Goal: Transaction & Acquisition: Purchase product/service

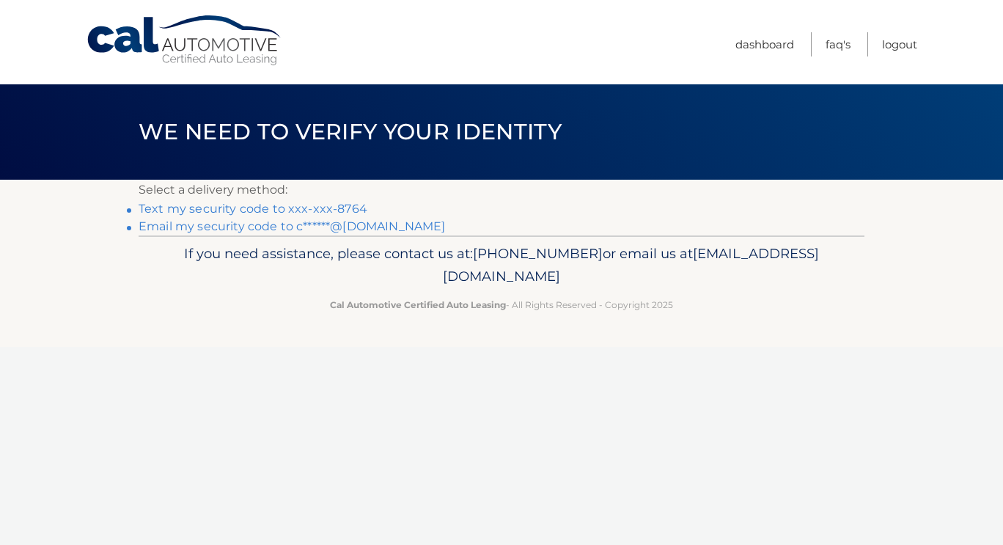
click at [308, 207] on link "Text my security code to xxx-xxx-8764" at bounding box center [253, 209] width 229 height 14
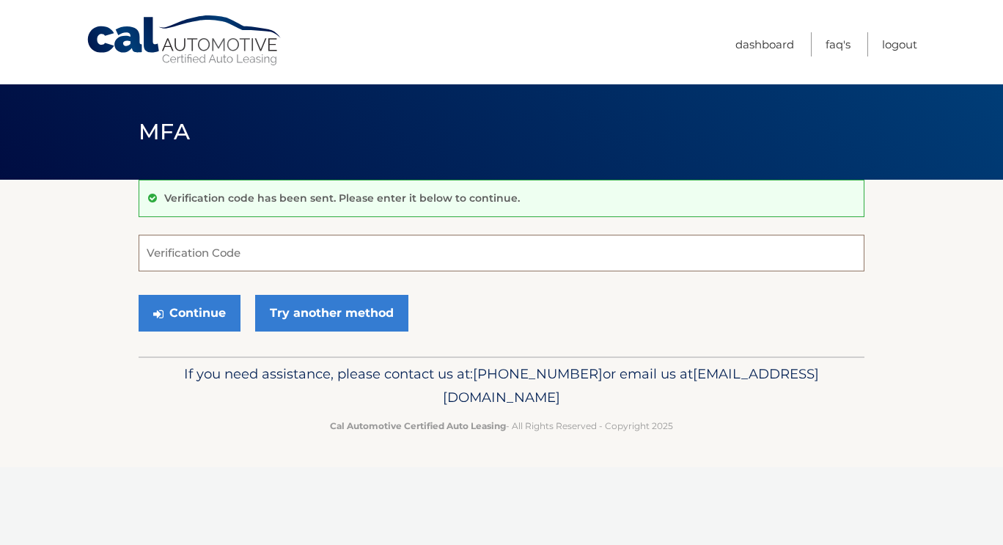
click at [228, 248] on input "Verification Code" at bounding box center [502, 253] width 726 height 37
type input "807144"
click at [188, 310] on button "Continue" at bounding box center [190, 313] width 102 height 37
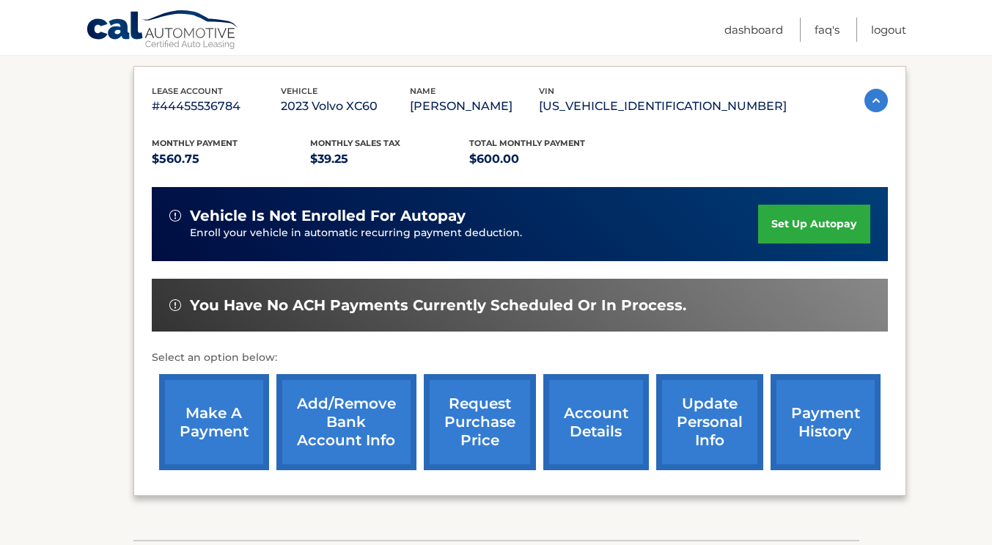
scroll to position [238, 0]
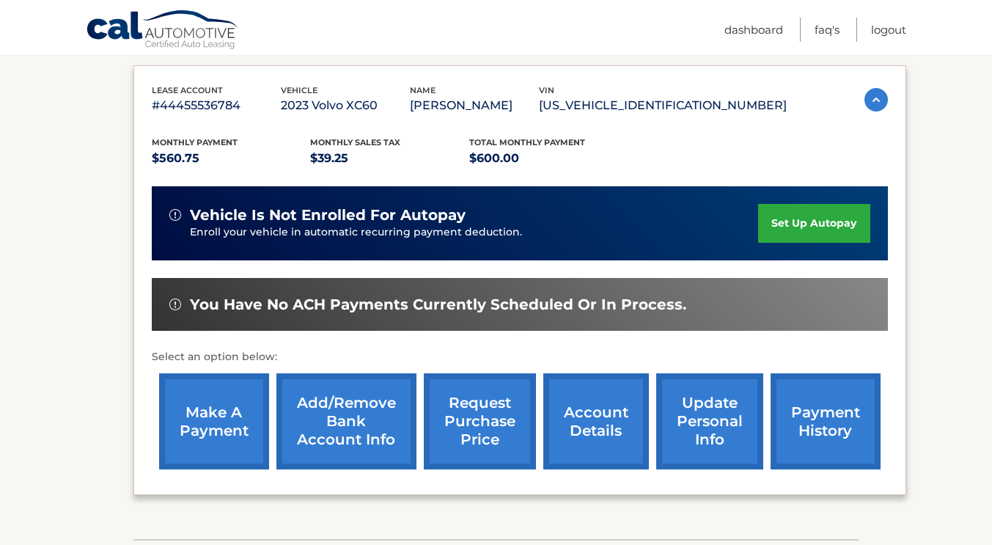
click at [213, 411] on link "make a payment" at bounding box center [214, 421] width 110 height 96
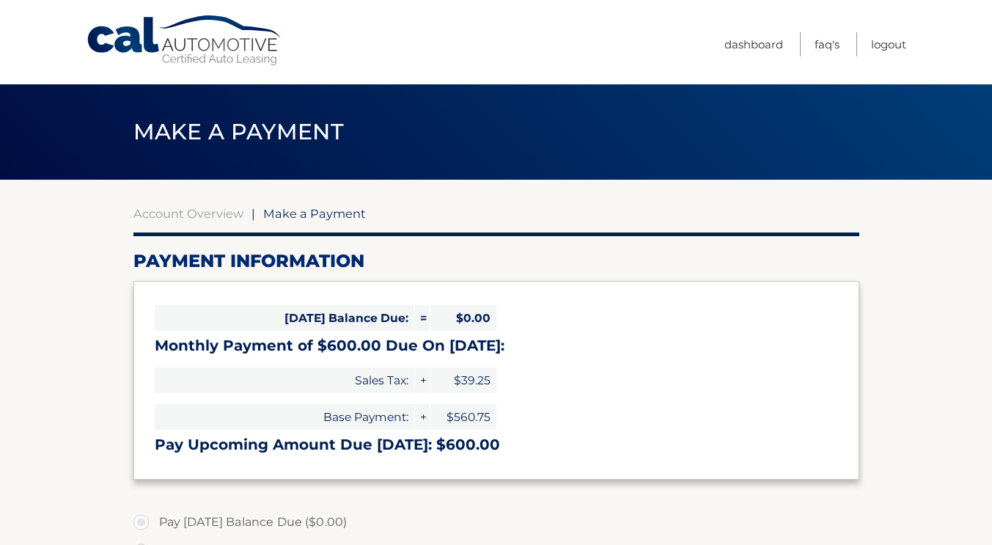
select select "ZmYyZDY0MTQtZTA1OC00YjRhLTk0ZmQtZjlkYThmZTFhNzBl"
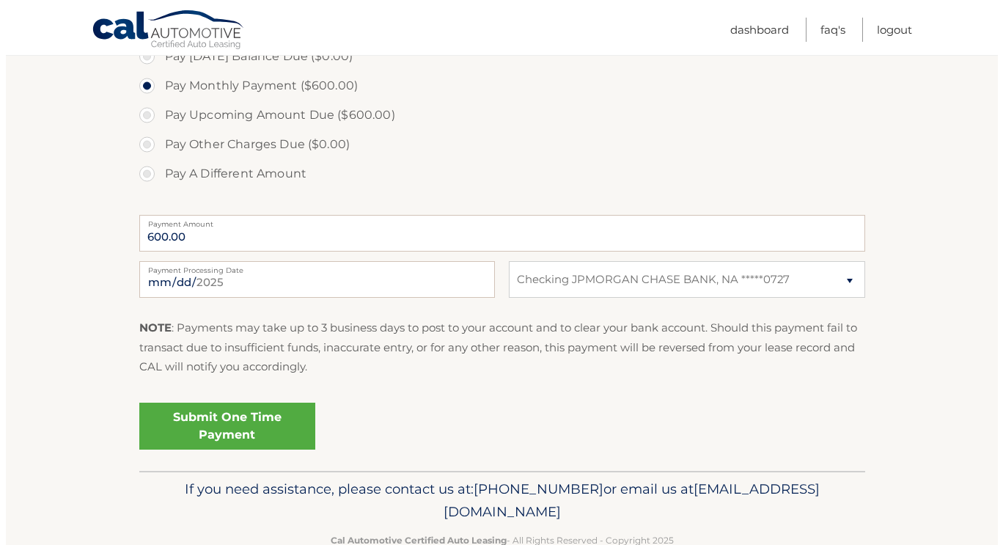
scroll to position [480, 0]
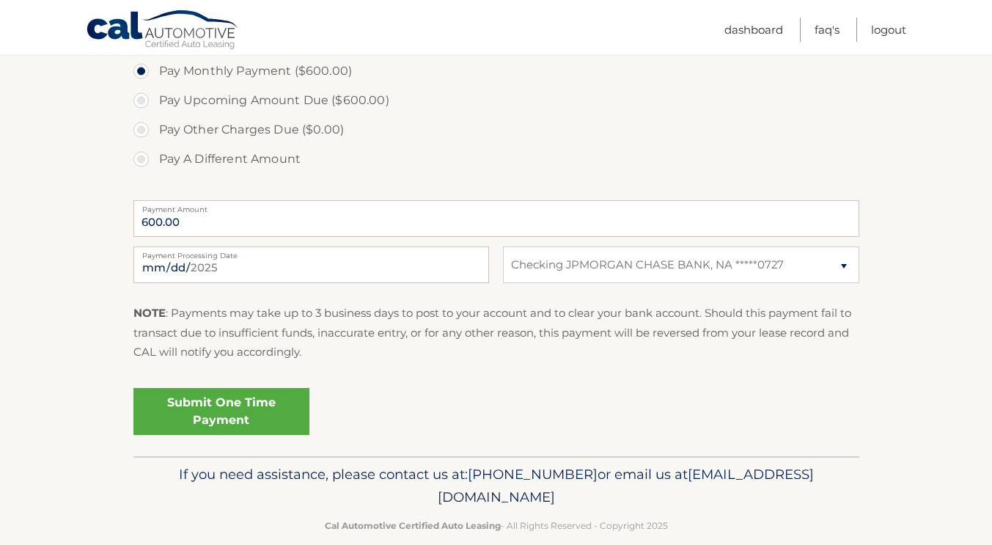
click at [235, 397] on link "Submit One Time Payment" at bounding box center [221, 411] width 176 height 47
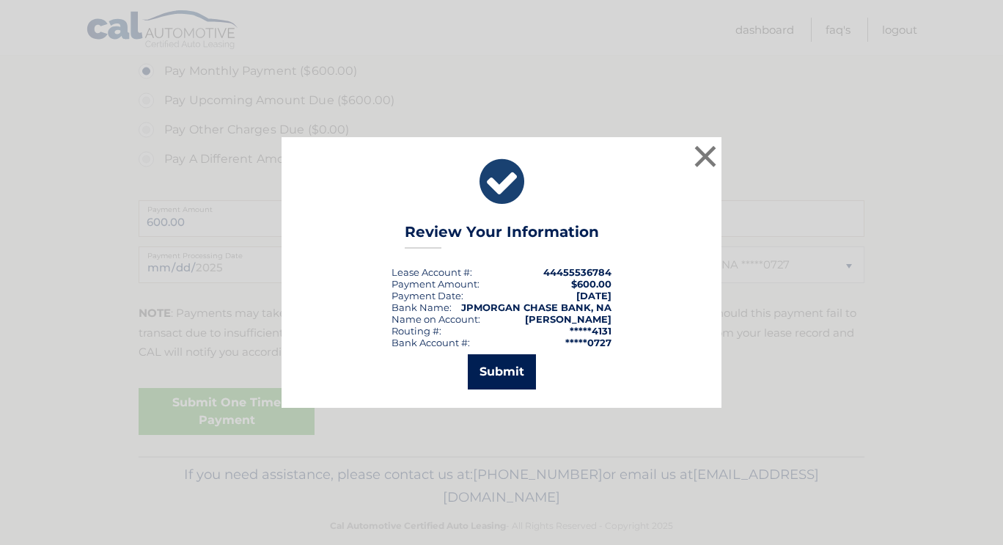
click at [502, 369] on button "Submit" at bounding box center [502, 371] width 68 height 35
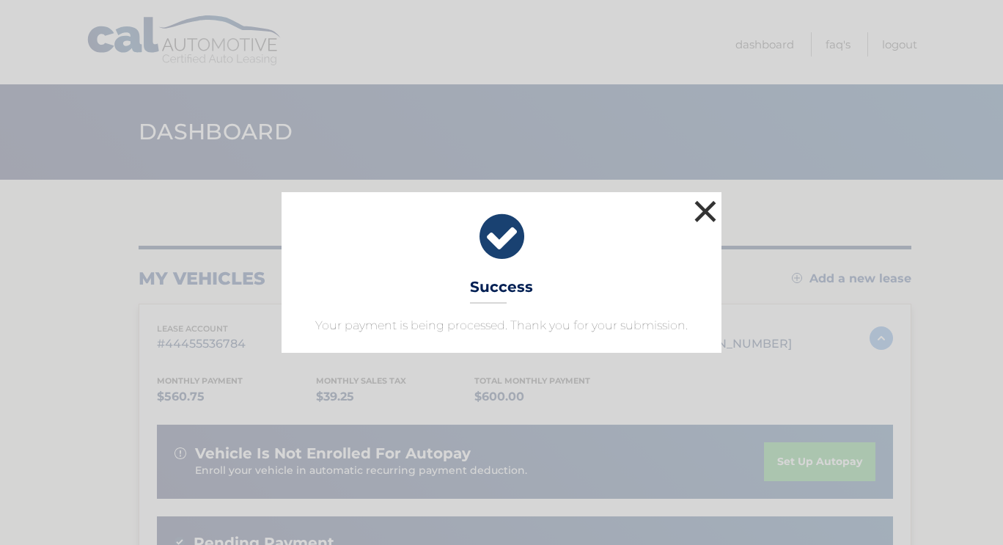
click at [708, 211] on button "×" at bounding box center [705, 211] width 29 height 29
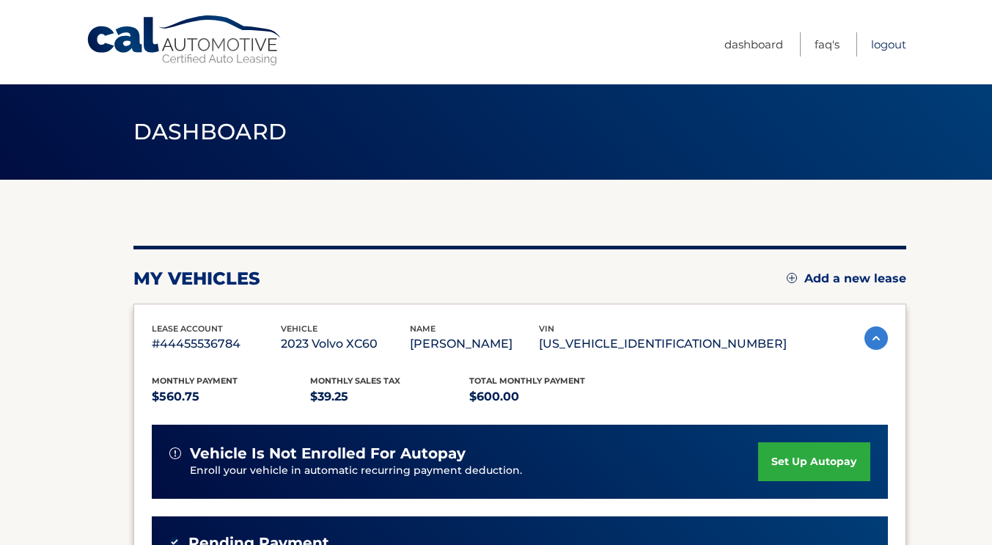
click at [889, 40] on link "Logout" at bounding box center [888, 44] width 35 height 24
